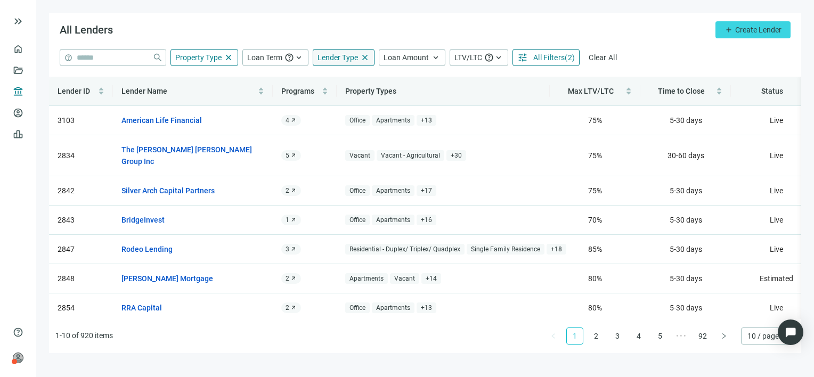
click at [344, 54] on span "Lender Type" at bounding box center [337, 57] width 40 height 9
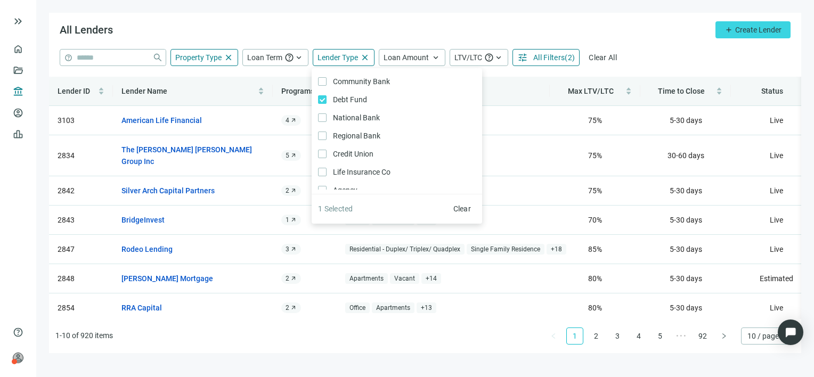
click at [667, 56] on div "help close Property Type close Loan Term help keyboard_arrow_up Lender Type clo…" at bounding box center [425, 57] width 731 height 17
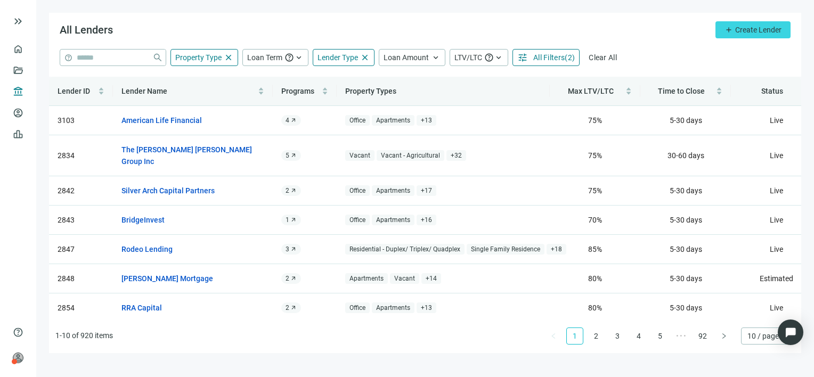
click at [543, 58] on span "All Filters" at bounding box center [548, 57] width 31 height 9
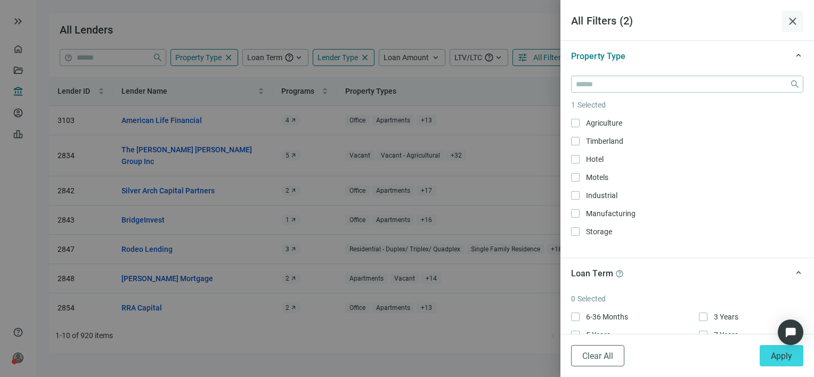
click at [790, 20] on span "close" at bounding box center [792, 21] width 13 height 13
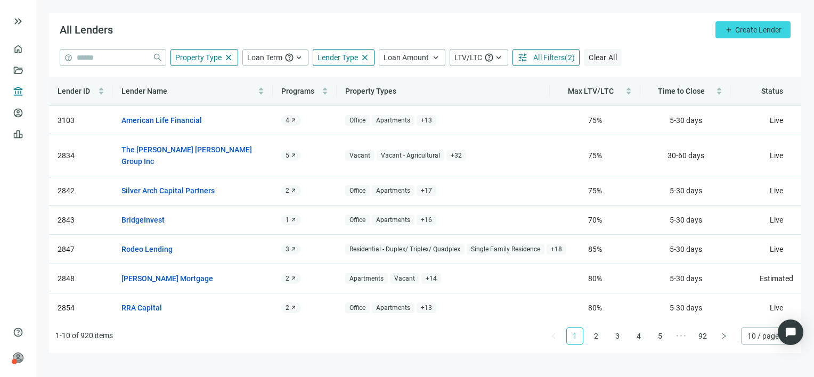
click at [601, 55] on span "Clear All" at bounding box center [603, 57] width 28 height 9
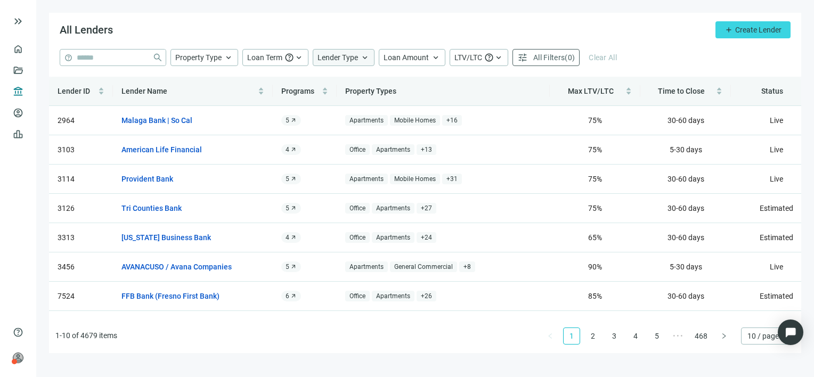
click at [347, 58] on span "Lender Type" at bounding box center [337, 57] width 40 height 9
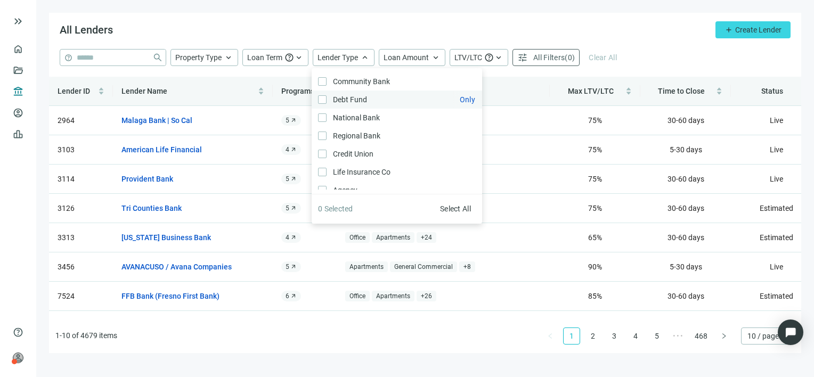
click at [340, 99] on span "Debt Fund Only" at bounding box center [349, 100] width 45 height 12
click at [651, 47] on div "All Lenders add Create Lender" at bounding box center [425, 31] width 752 height 36
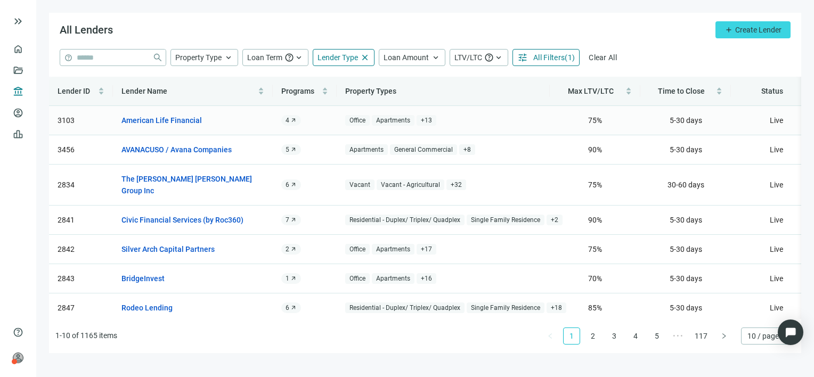
drag, startPoint x: 50, startPoint y: 91, endPoint x: 427, endPoint y: 116, distance: 377.9
click at [427, 116] on div "Lender ID Lender Name Programs Property Types Max LTV/LTC Time to Close Status …" at bounding box center [425, 198] width 752 height 242
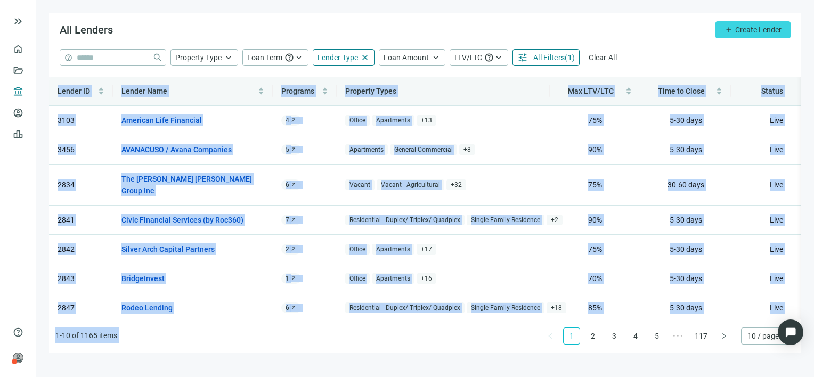
drag, startPoint x: 44, startPoint y: 94, endPoint x: 584, endPoint y: 335, distance: 591.1
click at [584, 335] on main "All Lenders add Create Lender help close Property Type keyboard_arrow_up Loan T…" at bounding box center [425, 188] width 778 height 377
click at [760, 336] on span "10 / page" at bounding box center [767, 336] width 41 height 16
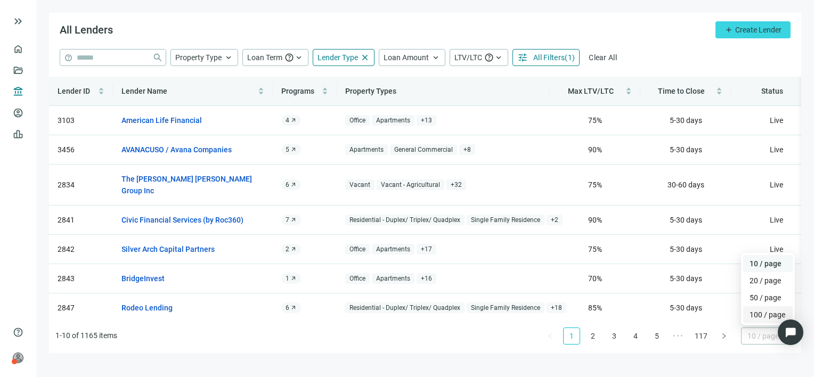
click at [757, 316] on div "100 / page" at bounding box center [767, 315] width 37 height 12
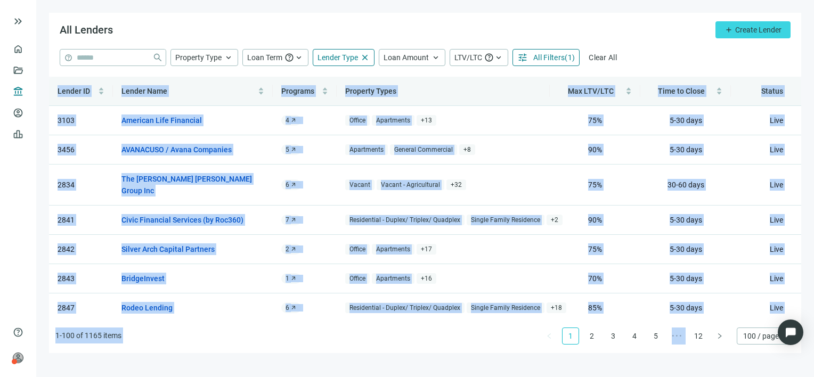
drag, startPoint x: 44, startPoint y: 89, endPoint x: 731, endPoint y: 347, distance: 733.9
click at [731, 348] on main "All Lenders add Create Lender help close Property Type keyboard_arrow_up Loan T…" at bounding box center [425, 188] width 778 height 377
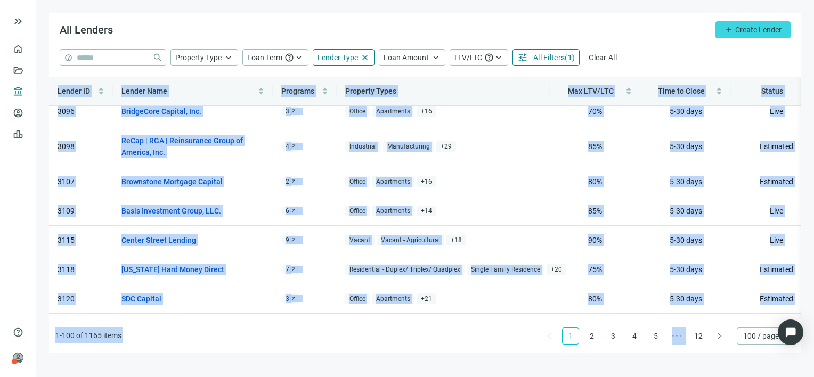
scroll to position [2751, 0]
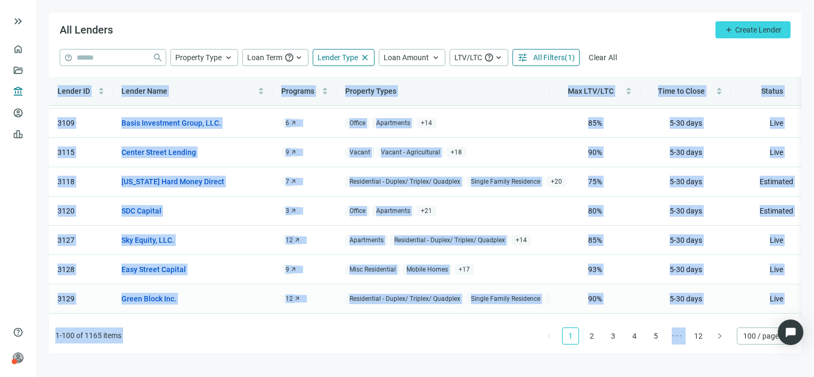
copy div "Loremi DO Sitame Cons Adipisci Elitsedd Eiusm Tem INC/UTL Etdo ma Aliqu Enimad …"
click at [592, 337] on link "2" at bounding box center [592, 336] width 16 height 16
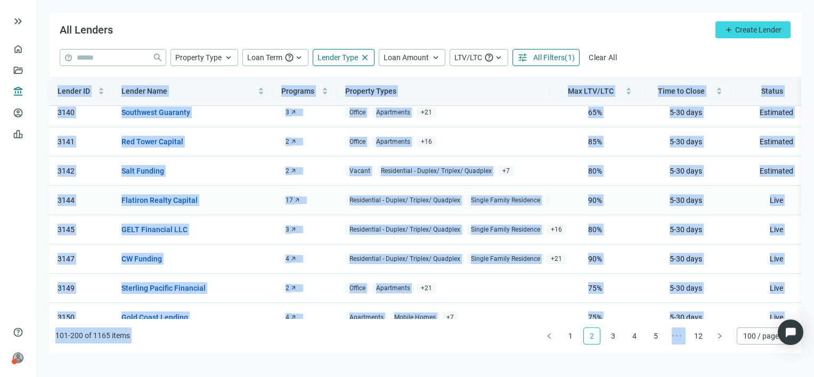
scroll to position [533, 0]
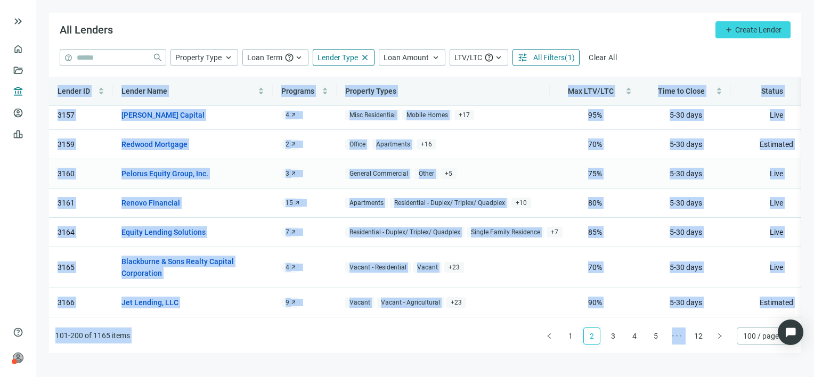
copy div "Loremi DO Sitame Cons Adipisci Elitsedd Eiusm Tem INC/UTL Etdo ma Aliqu Enimad …"
click at [615, 336] on link "3" at bounding box center [613, 336] width 16 height 16
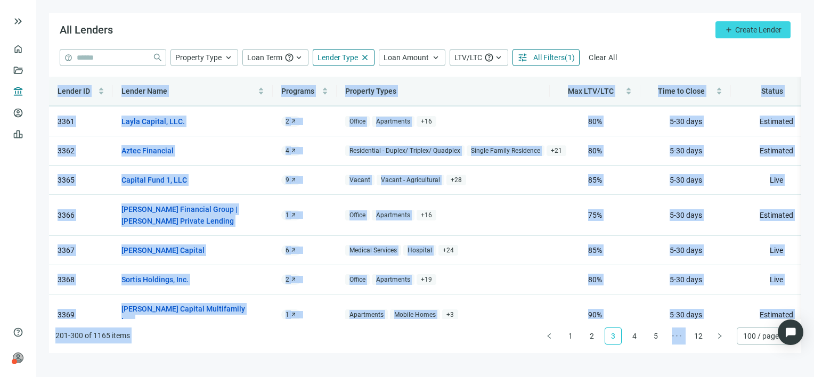
scroll to position [0, 0]
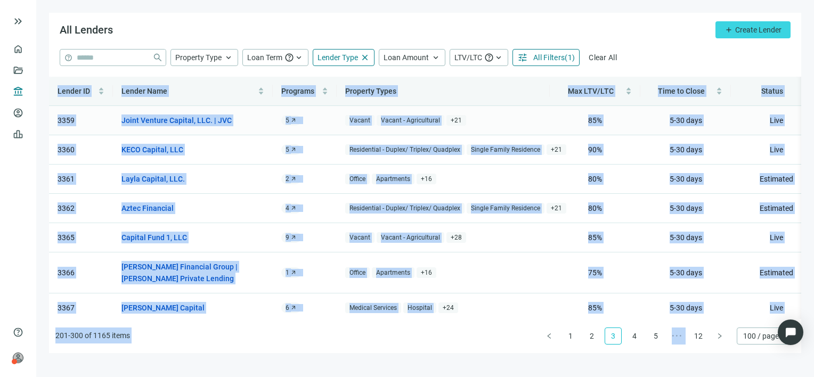
copy div "Loremi DO Sitame Cons Adipisci Elitsedd Eiusm Tem INC/UTL Etdo ma Aliqu Enimad …"
click at [635, 338] on link "4" at bounding box center [634, 336] width 16 height 16
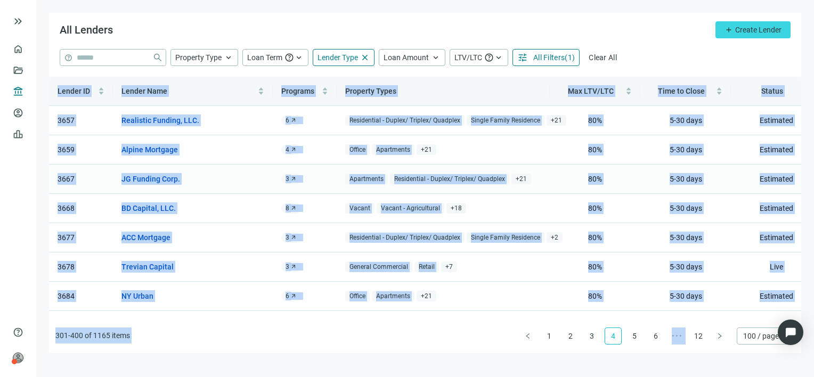
copy div "Loremi DO Sitame Cons Adipisci Elitsedd Eiusm Tem INC/UTL Etdo ma Aliqu Enimad …"
click at [635, 336] on link "5" at bounding box center [634, 336] width 16 height 16
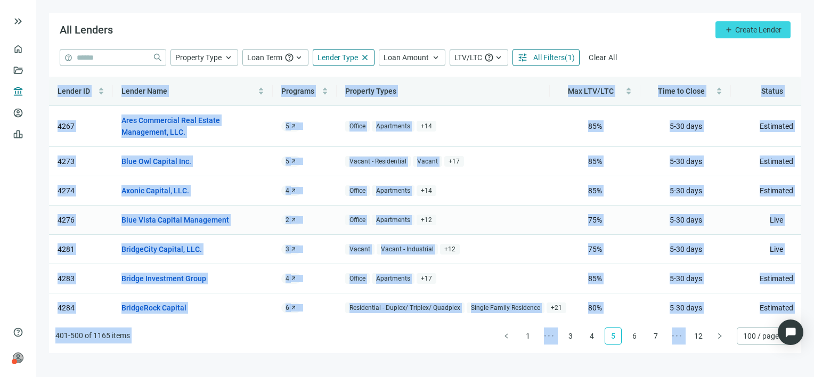
copy div "Loremi DO Sitame Cons Adipisci Elitsedd Eiusm Tem INC/UTL Etdo ma Aliqu Enimad …"
click at [634, 336] on link "6" at bounding box center [634, 336] width 16 height 16
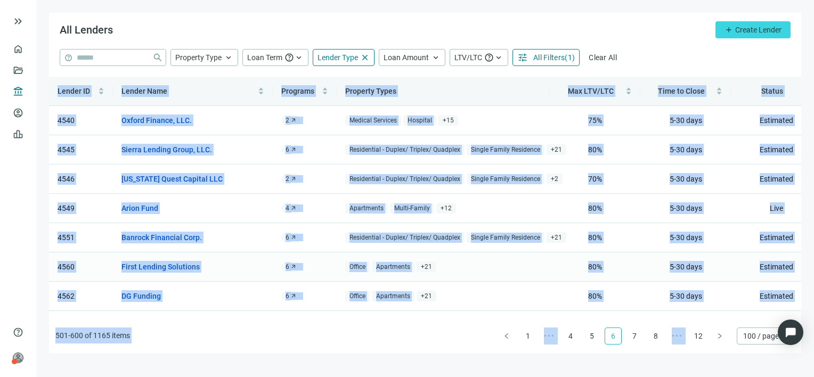
copy div "Loremi DO Sitame Cons Adipisci Elitsedd Eiusm Tem INC/UTL Etdo ma Aliqu Enimad …"
click at [636, 335] on link "7" at bounding box center [634, 336] width 16 height 16
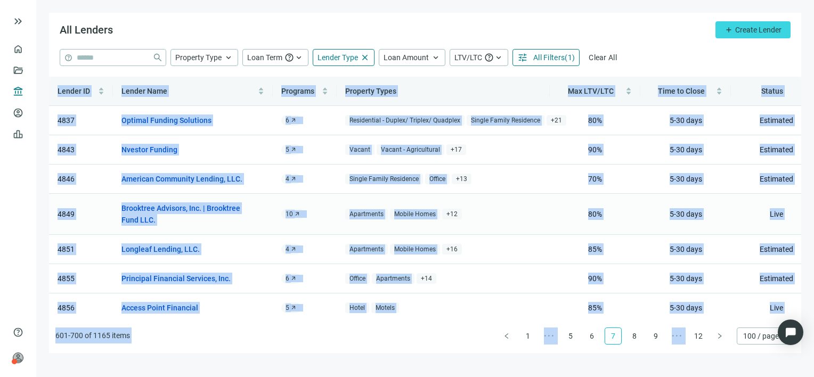
copy div "Loremi DO Sitame Cons Adipisci Elitsedd Eiusm Tem INC/UTL Etdo ma Aliqu Enimad …"
click at [634, 335] on link "8" at bounding box center [634, 336] width 16 height 16
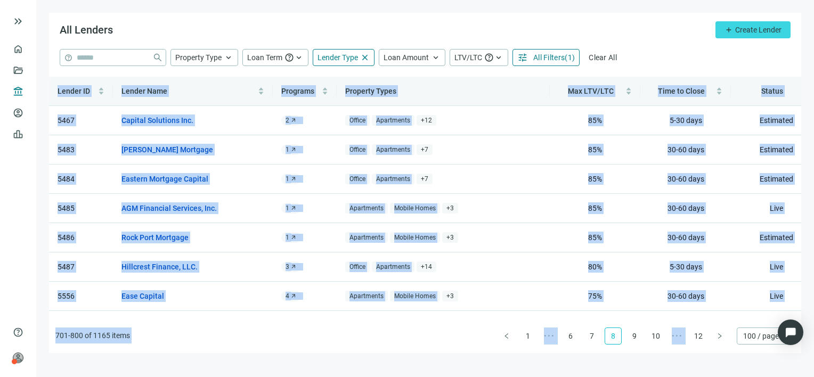
copy div "Loremi DO Sitame Cons Adipisci Elitsedd Eiusm Tem INC/UTL Etdo ma Aliqu Enimad …"
click at [634, 336] on link "9" at bounding box center [634, 336] width 16 height 16
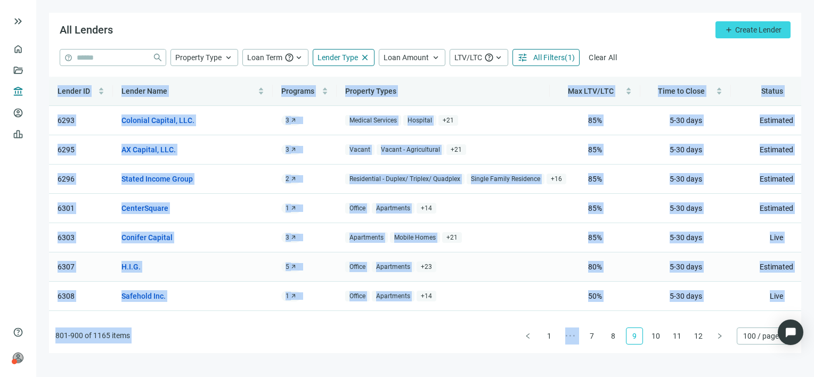
copy div "Loremi DO Sitame Cons Adipisci Elitsedd Eiusm Tem INC/UTL Etdo ma Aliqu Enimad …"
click at [656, 335] on link "10" at bounding box center [656, 336] width 16 height 16
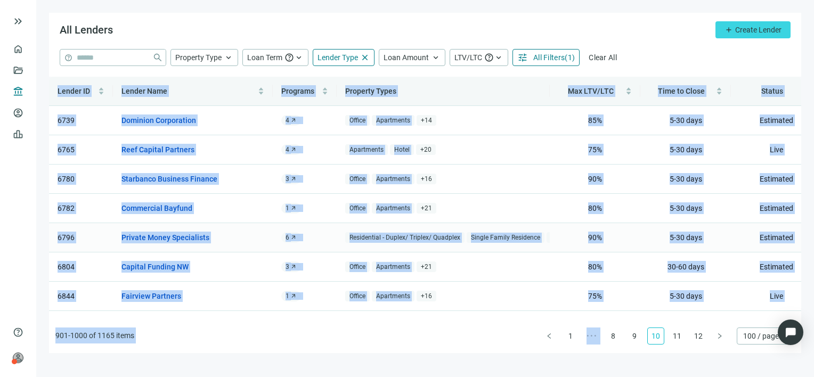
copy div "Loremi DO Sitame Cons Adipisci Elitsedd Eiusm Tem INC/UTL Etdo ma Aliqu Enimad …"
click at [679, 337] on link "11" at bounding box center [677, 336] width 16 height 16
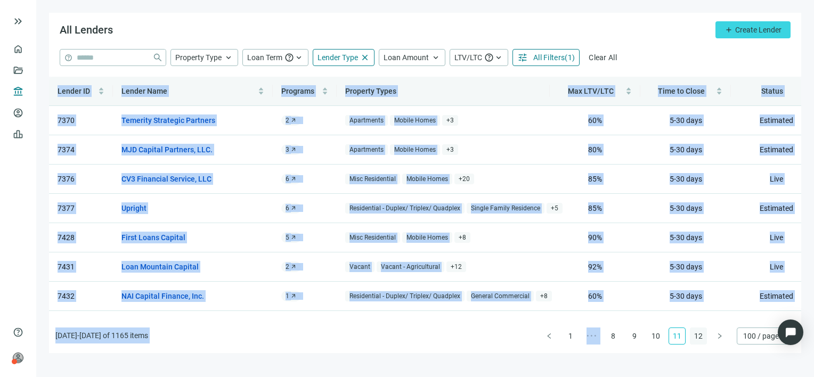
click at [701, 335] on link "12" at bounding box center [698, 336] width 16 height 16
